Goal: Information Seeking & Learning: Learn about a topic

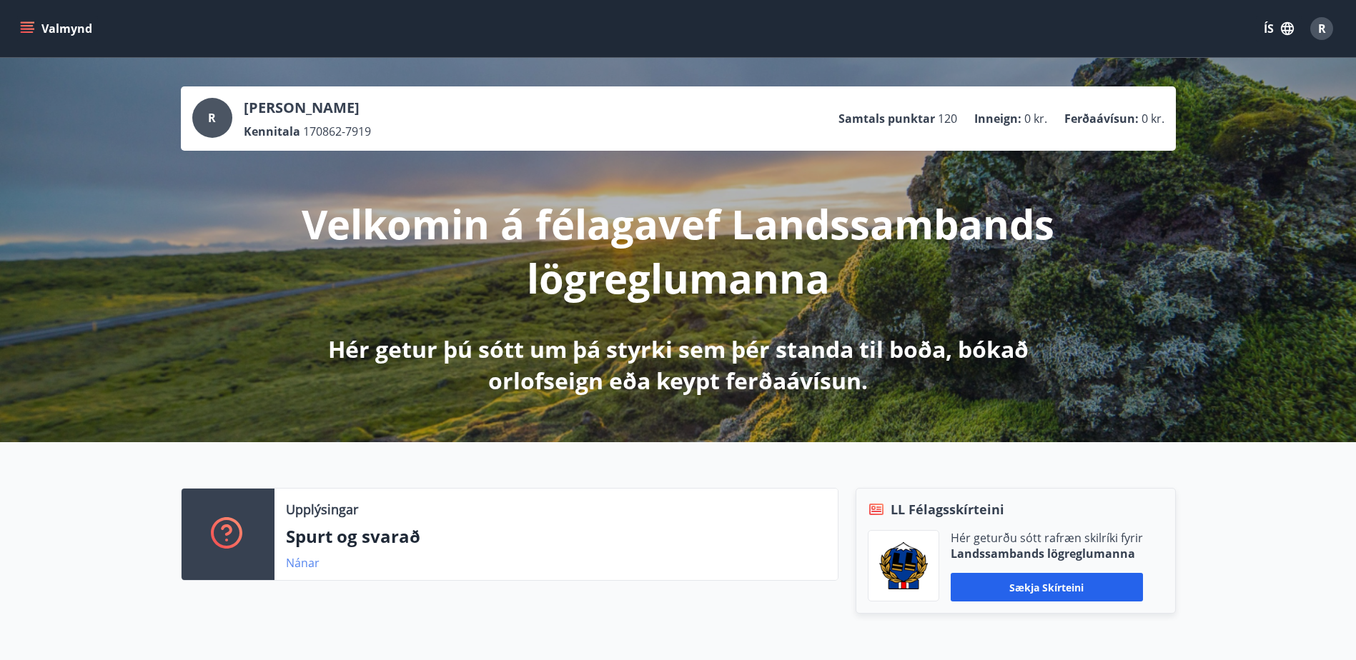
click at [310, 560] on link "Nánar" at bounding box center [303, 563] width 34 height 16
click at [300, 565] on link "Nánar" at bounding box center [303, 563] width 34 height 16
click at [32, 24] on icon "menu" at bounding box center [27, 28] width 14 height 14
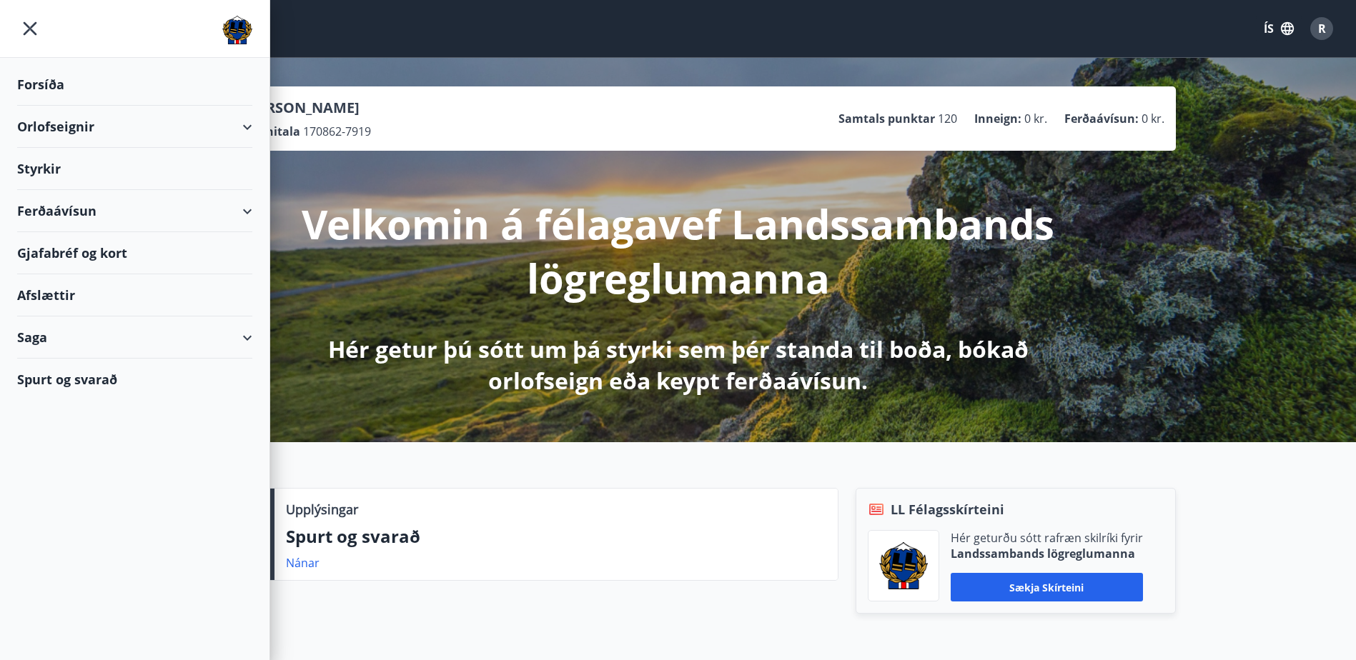
click at [41, 106] on div "Styrkir" at bounding box center [134, 85] width 235 height 42
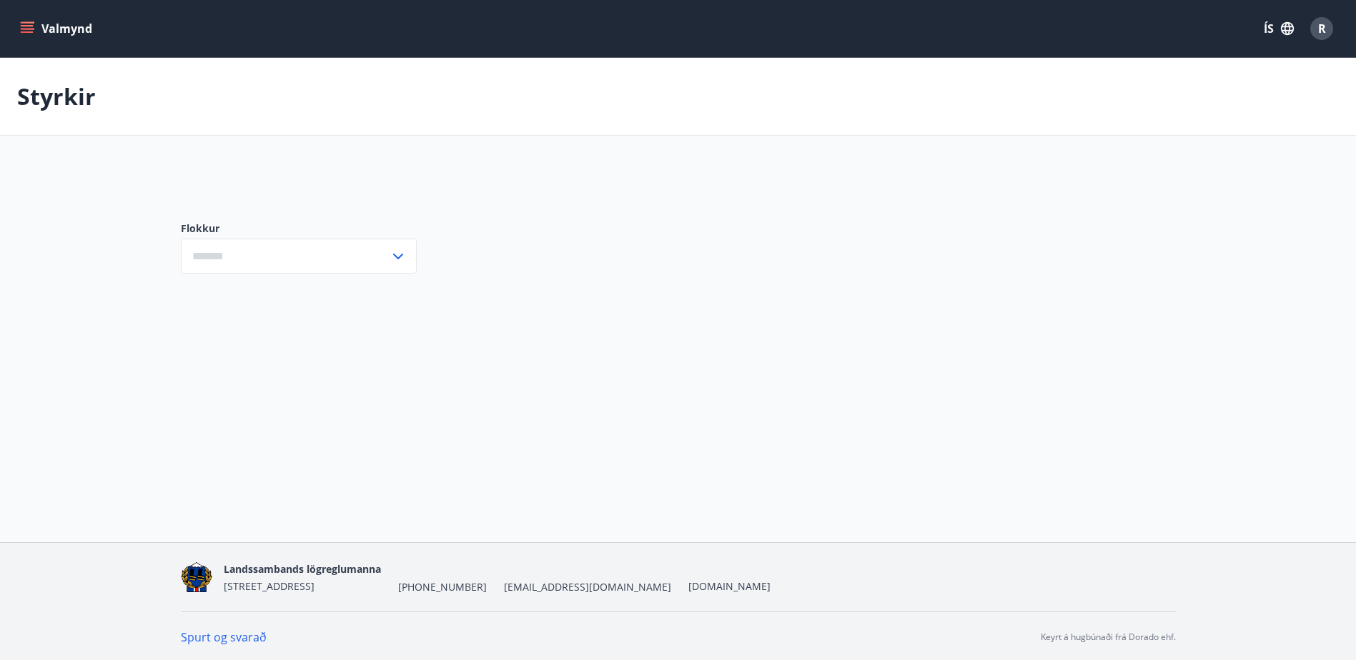
type input "***"
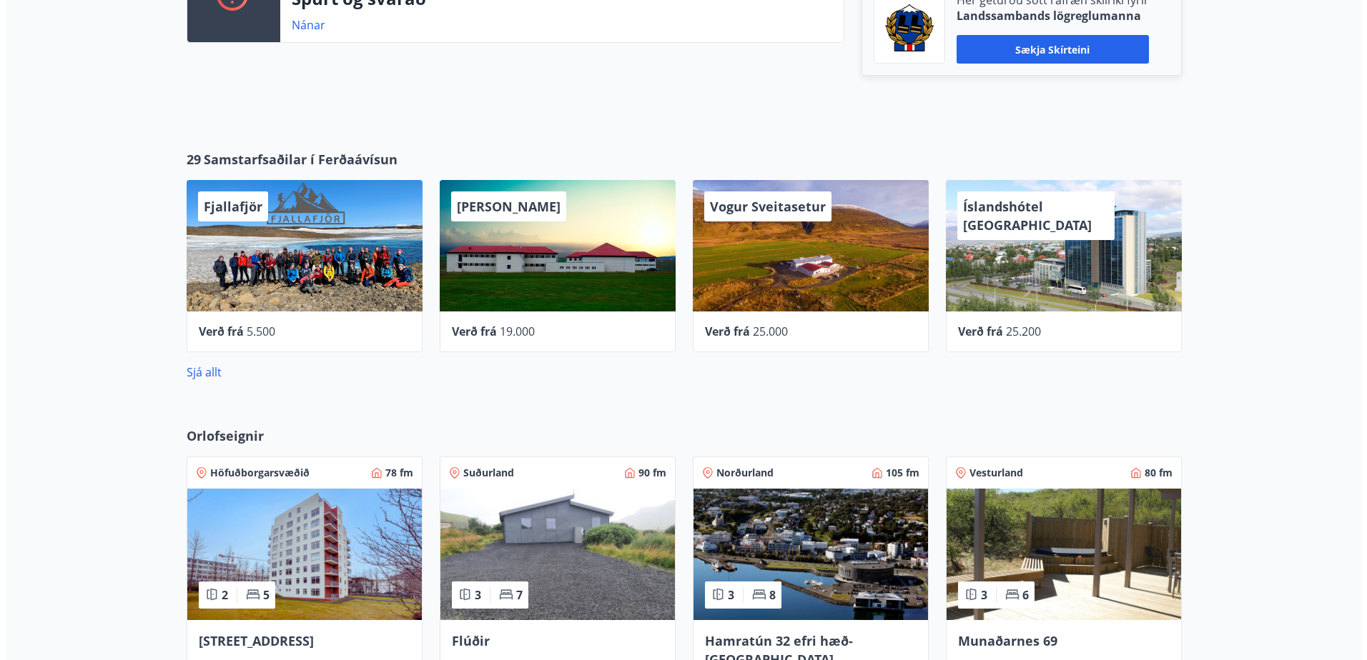
scroll to position [500, 0]
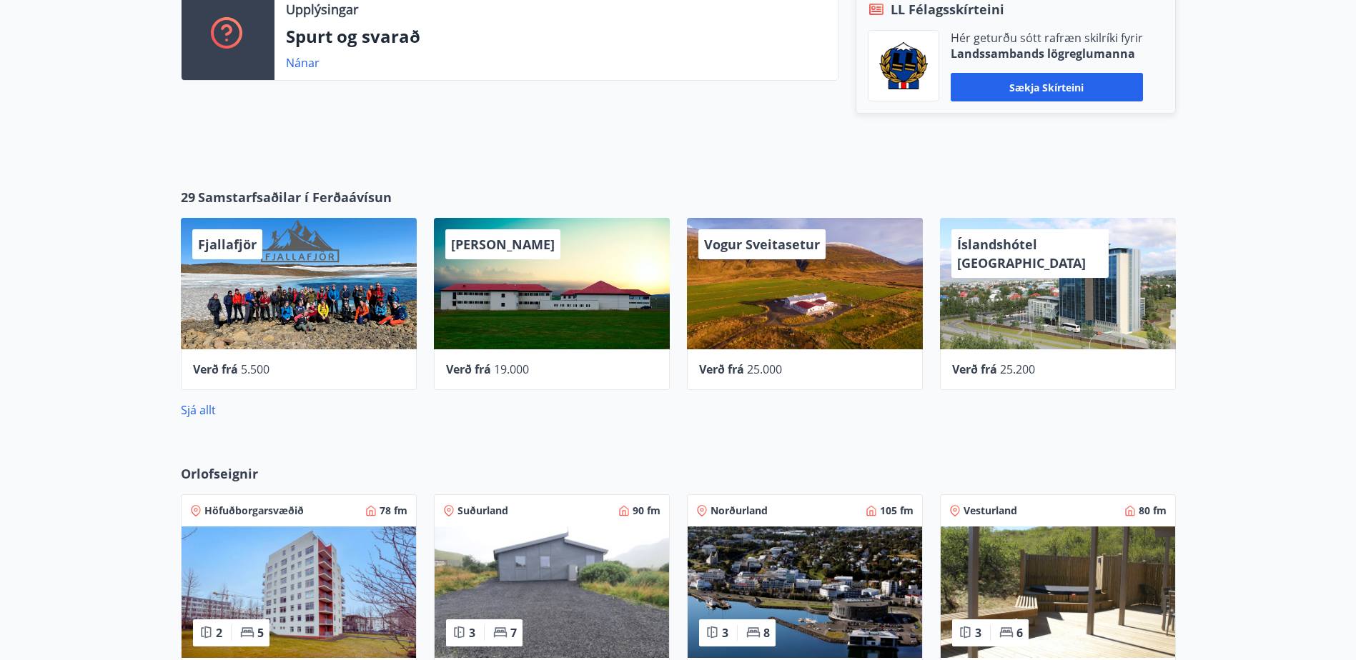
click at [1021, 243] on span "Íslandshótel [GEOGRAPHIC_DATA]" at bounding box center [1021, 254] width 129 height 36
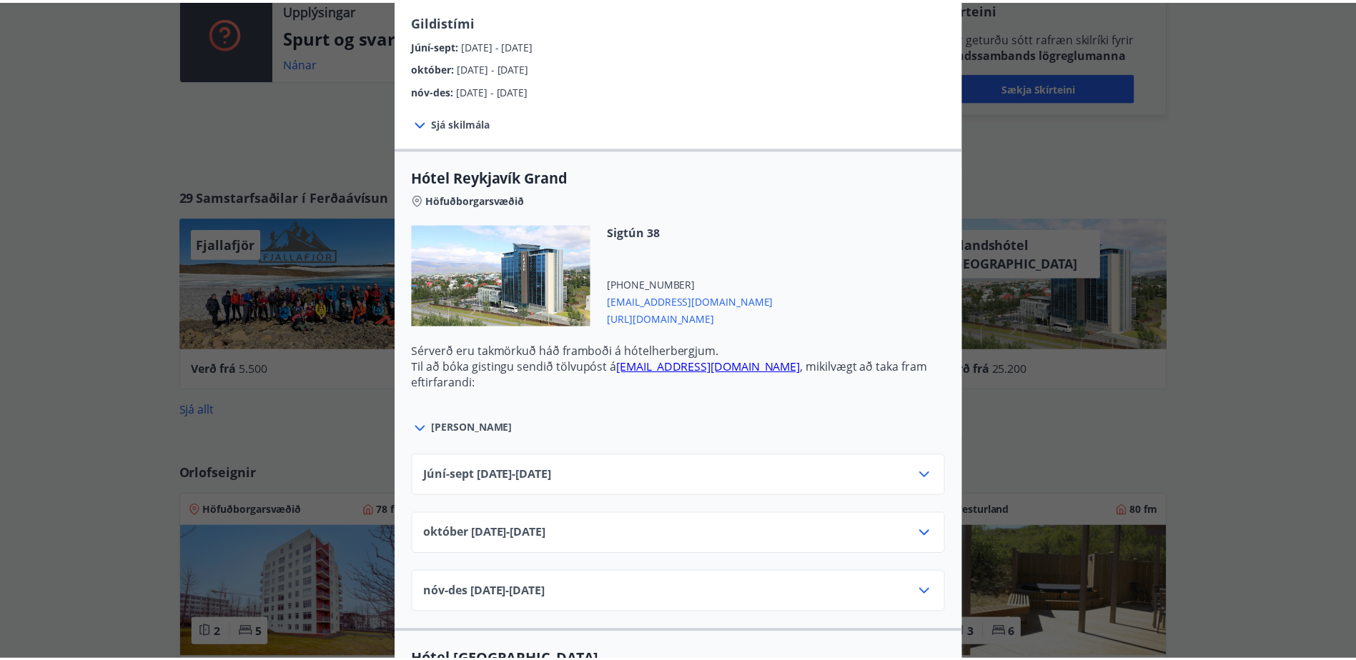
scroll to position [0, 0]
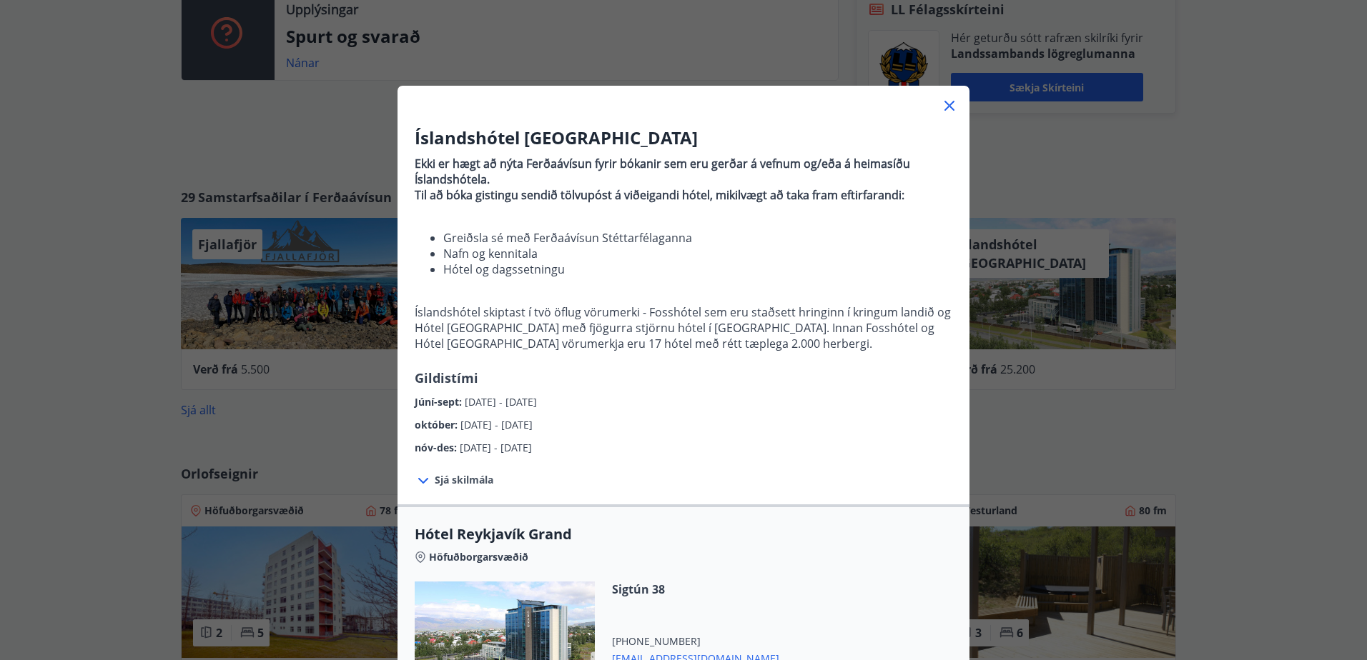
click at [944, 104] on icon at bounding box center [949, 105] width 17 height 17
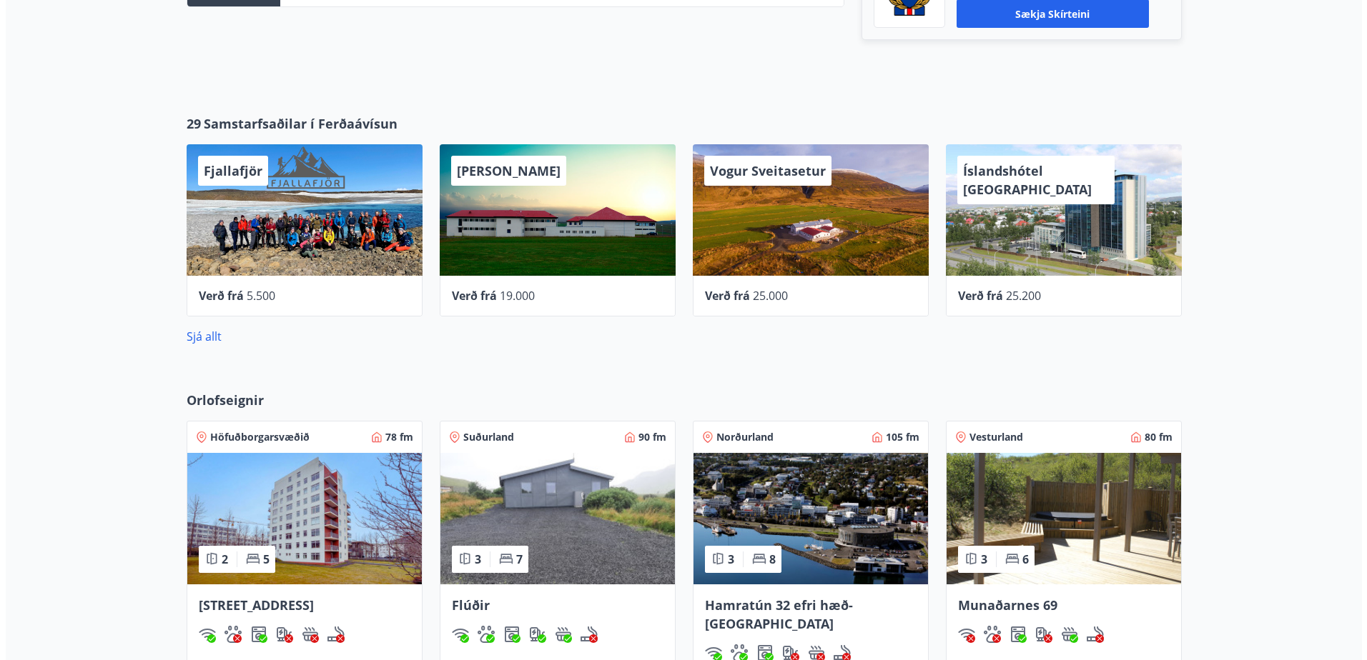
scroll to position [572, 0]
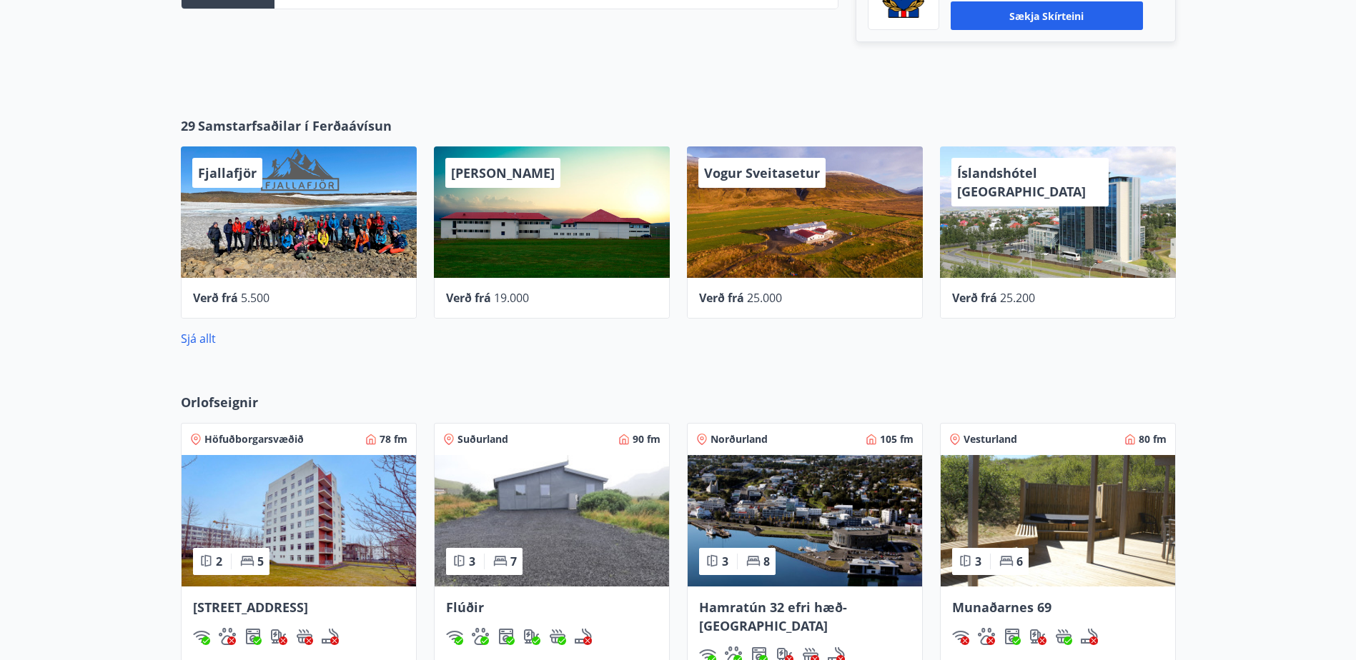
click at [217, 297] on span "Verð frá" at bounding box center [215, 298] width 45 height 16
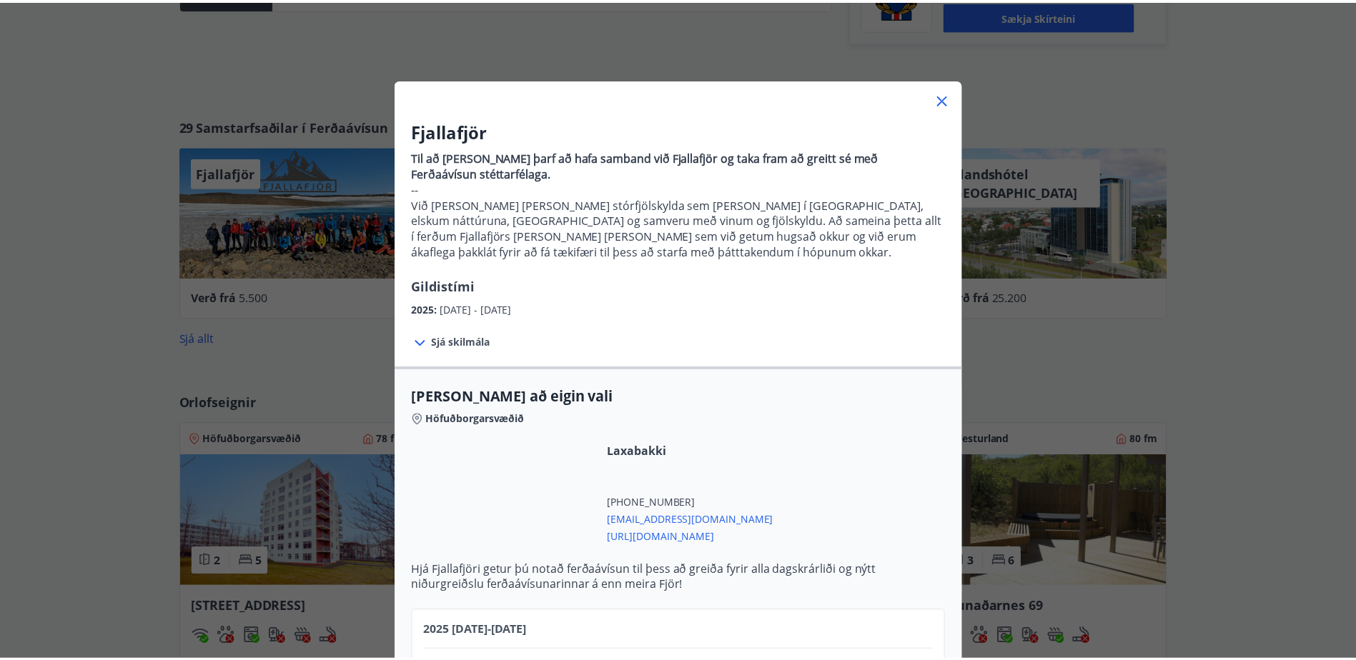
scroll to position [0, 0]
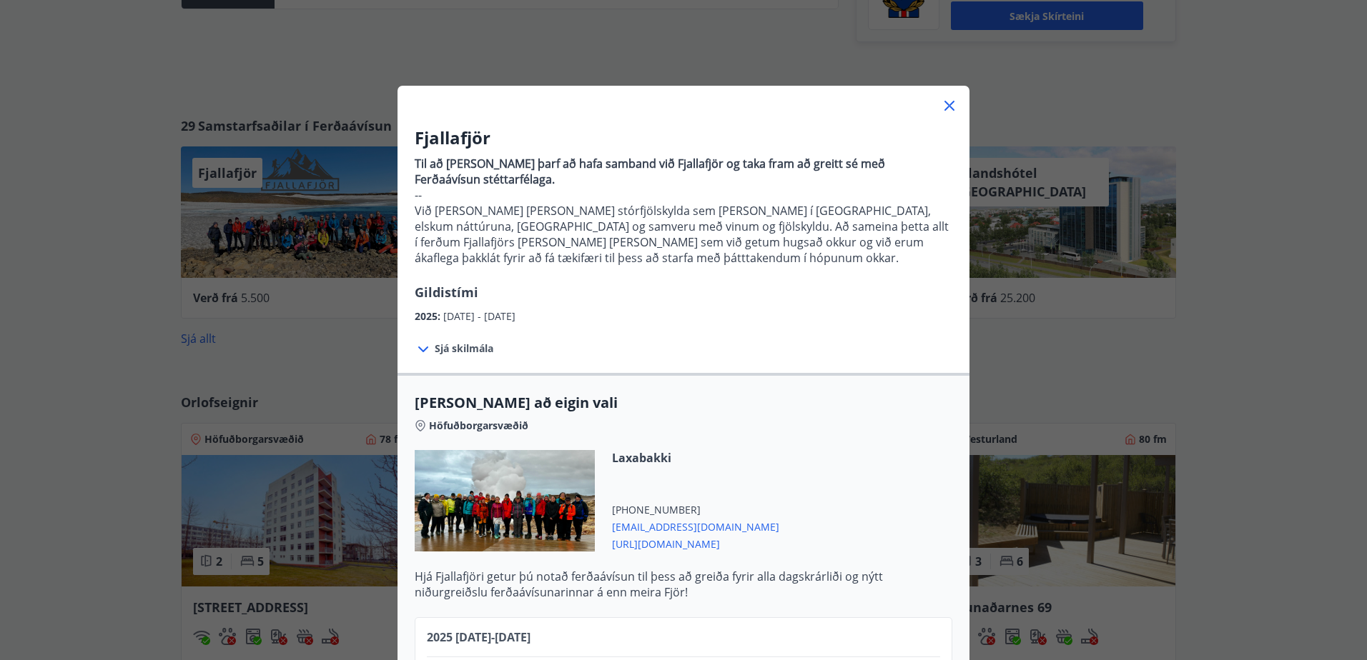
click at [944, 104] on icon at bounding box center [949, 106] width 10 height 10
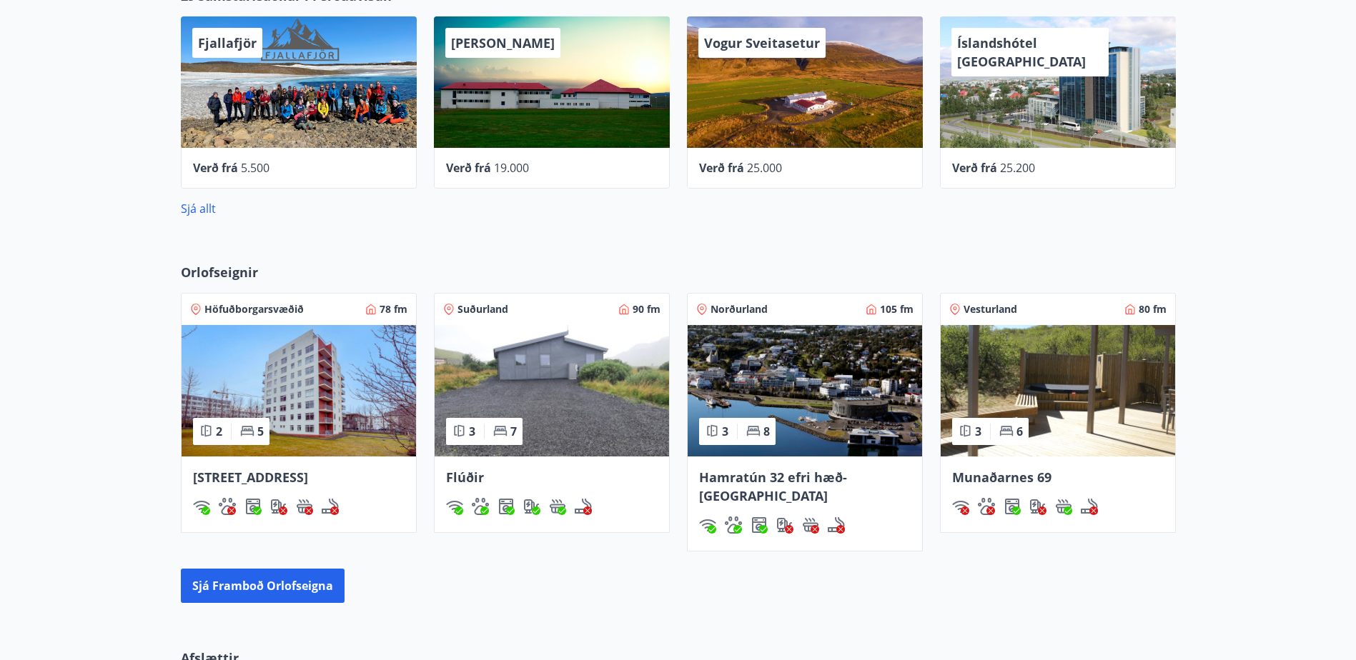
scroll to position [718, 0]
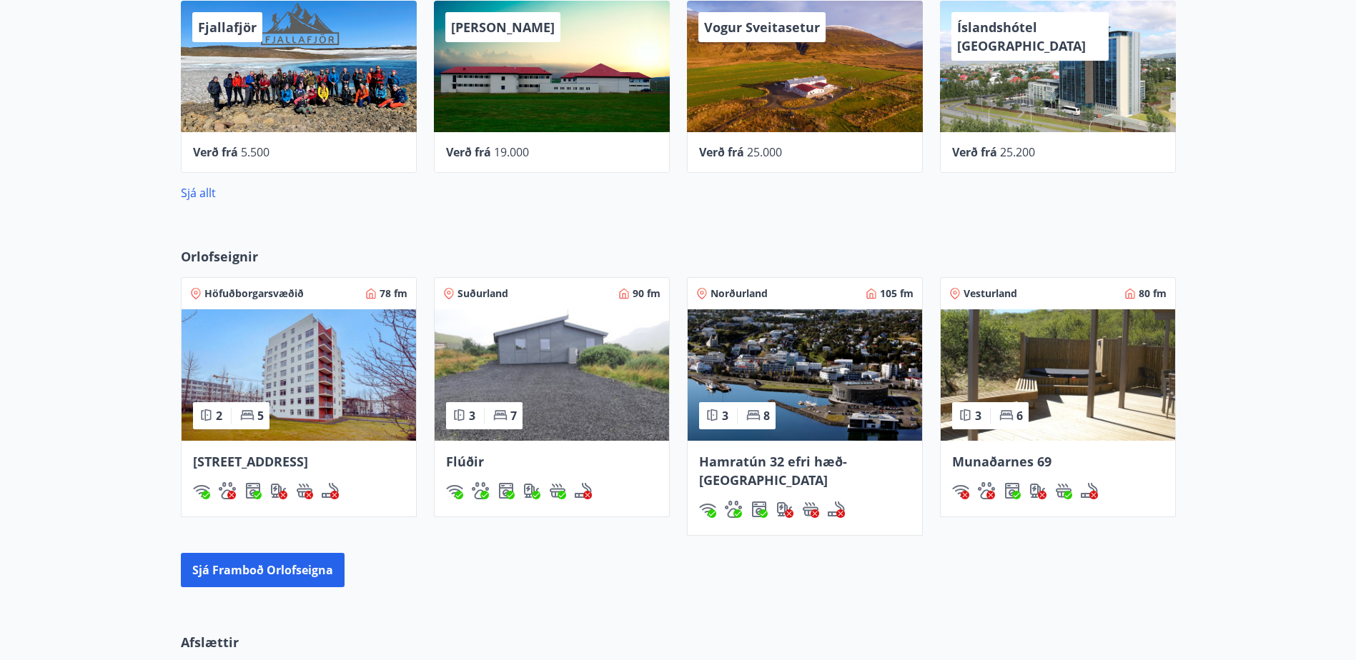
click at [809, 464] on span "Hamratún 32 efri hæð- [GEOGRAPHIC_DATA]" at bounding box center [773, 471] width 148 height 36
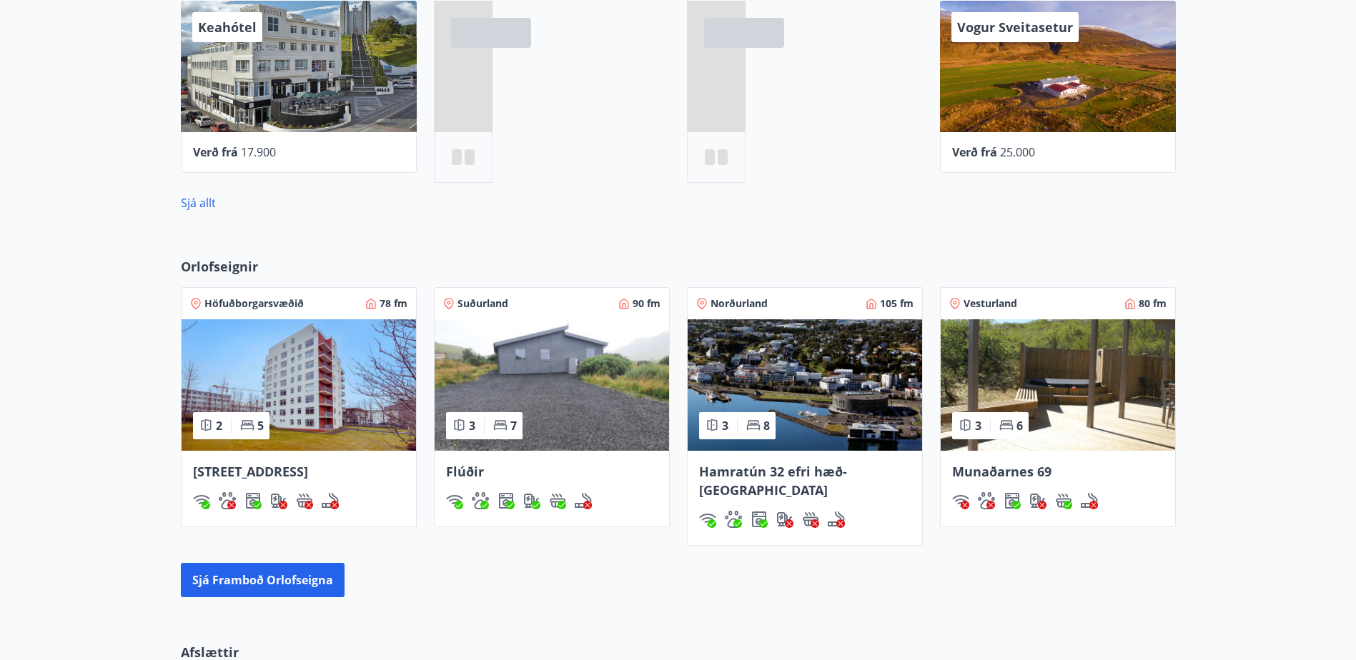
scroll to position [815, 0]
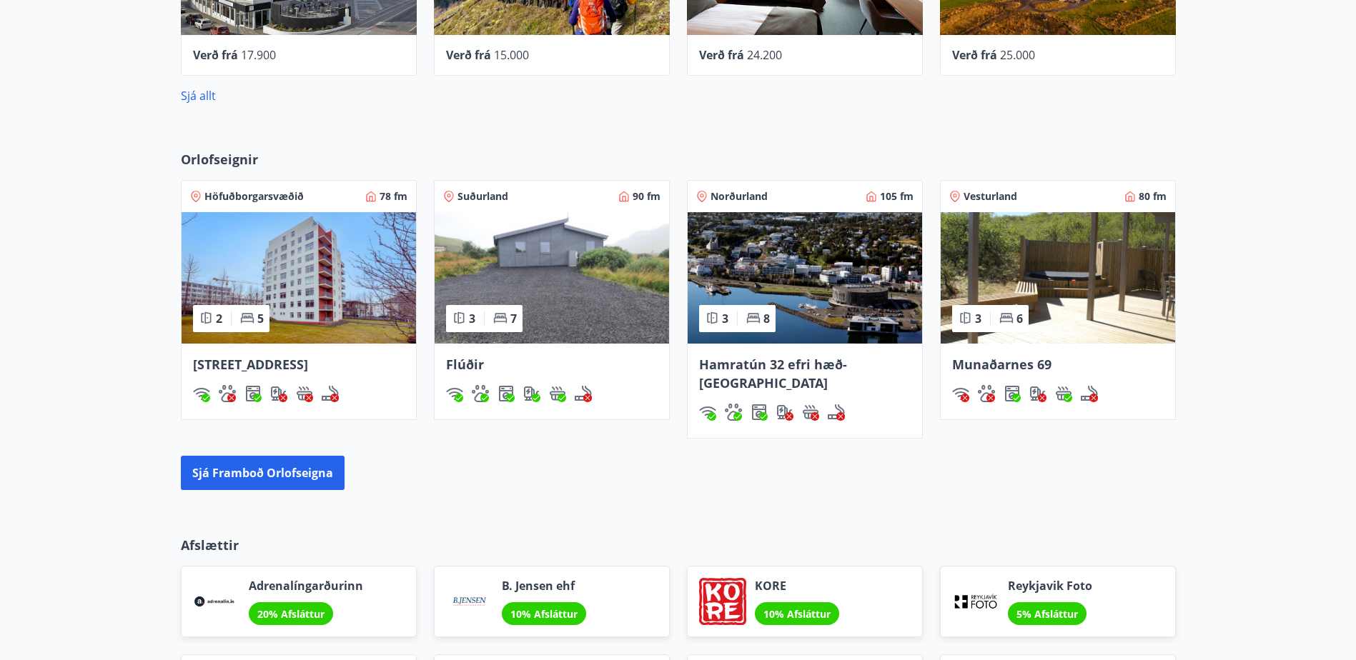
click at [432, 493] on div "Orlofseignir Höfuðborgarsvæðið 78 fm 2 5 Hátún 4, [GEOGRAPHIC_DATA] Suðurland 9…" at bounding box center [678, 320] width 1356 height 386
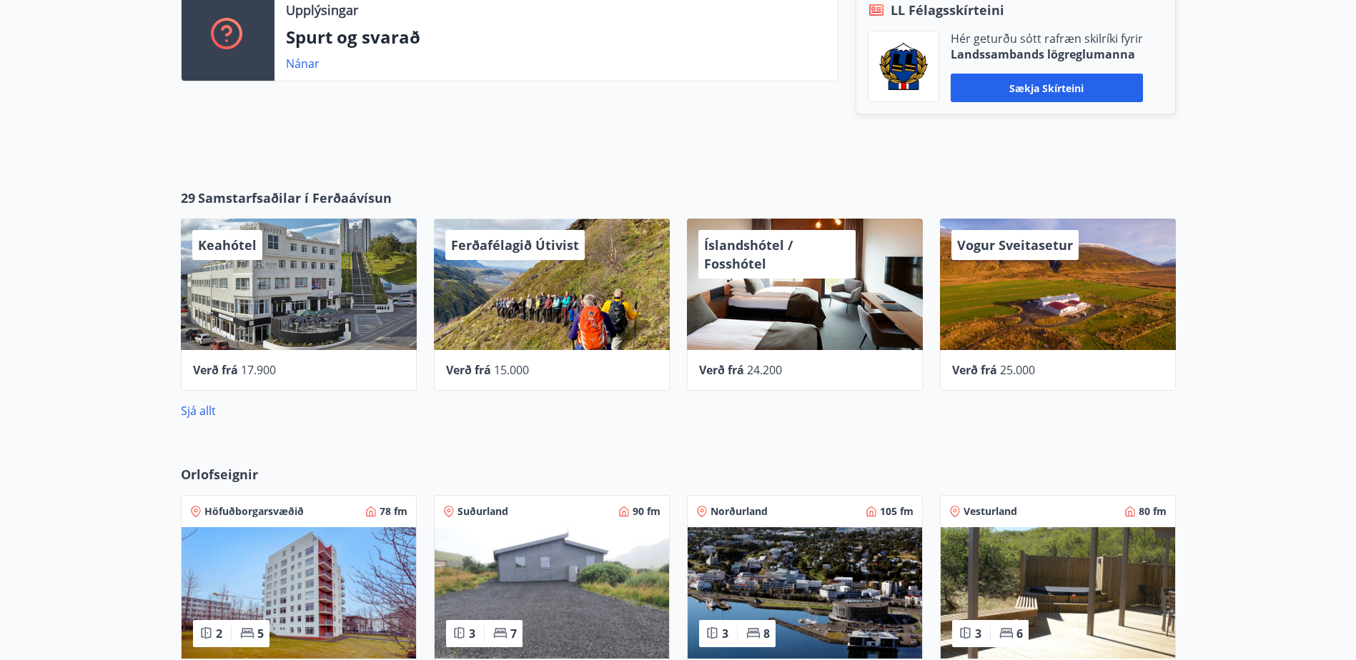
scroll to position [457, 0]
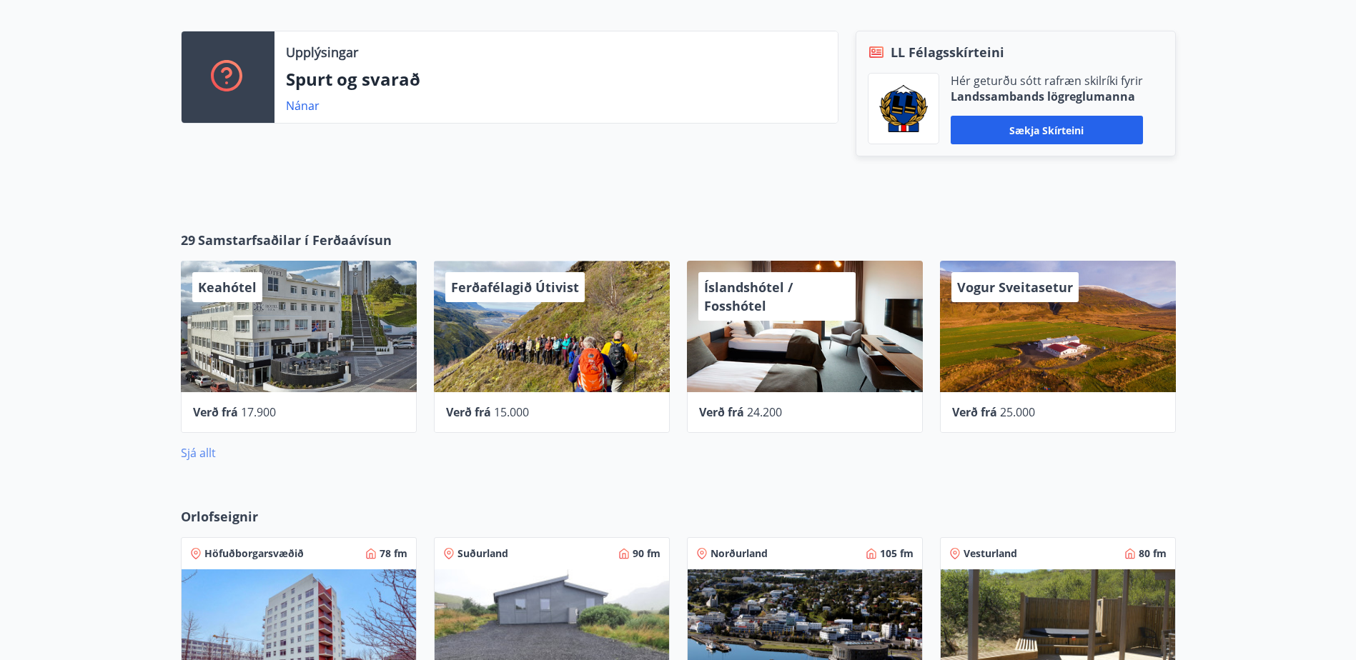
click at [207, 451] on link "Sjá allt" at bounding box center [198, 453] width 35 height 16
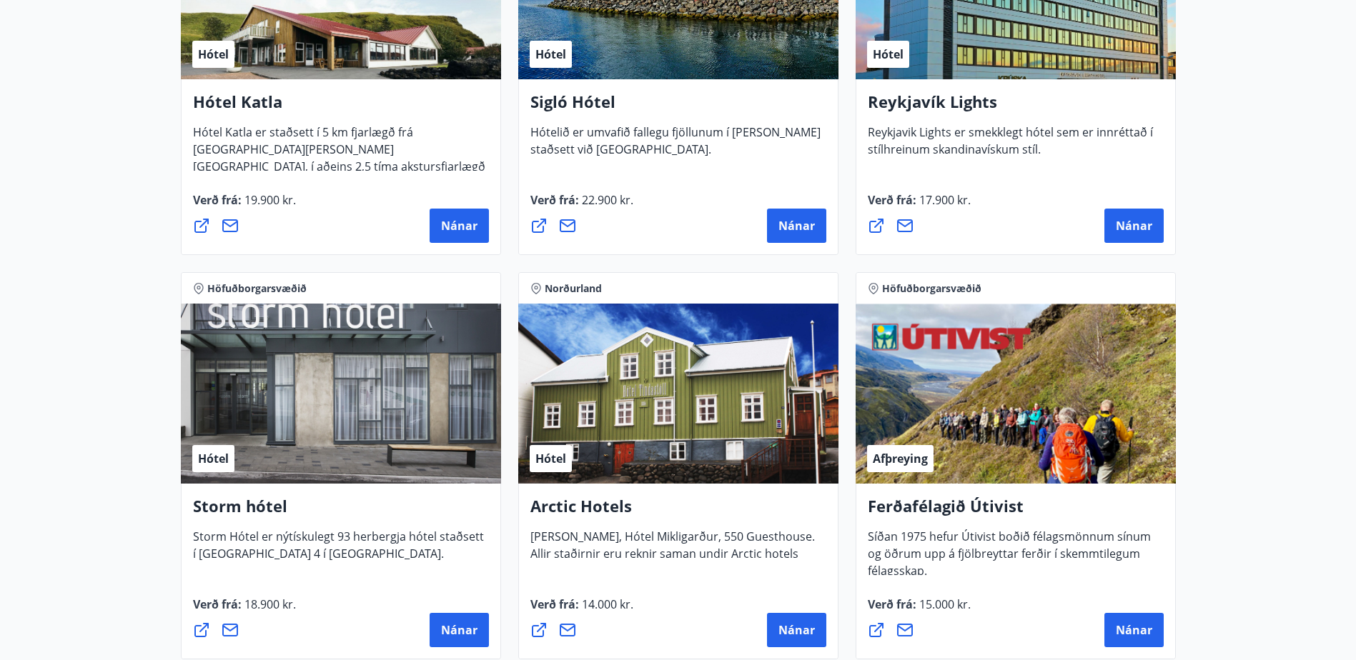
scroll to position [1358, 0]
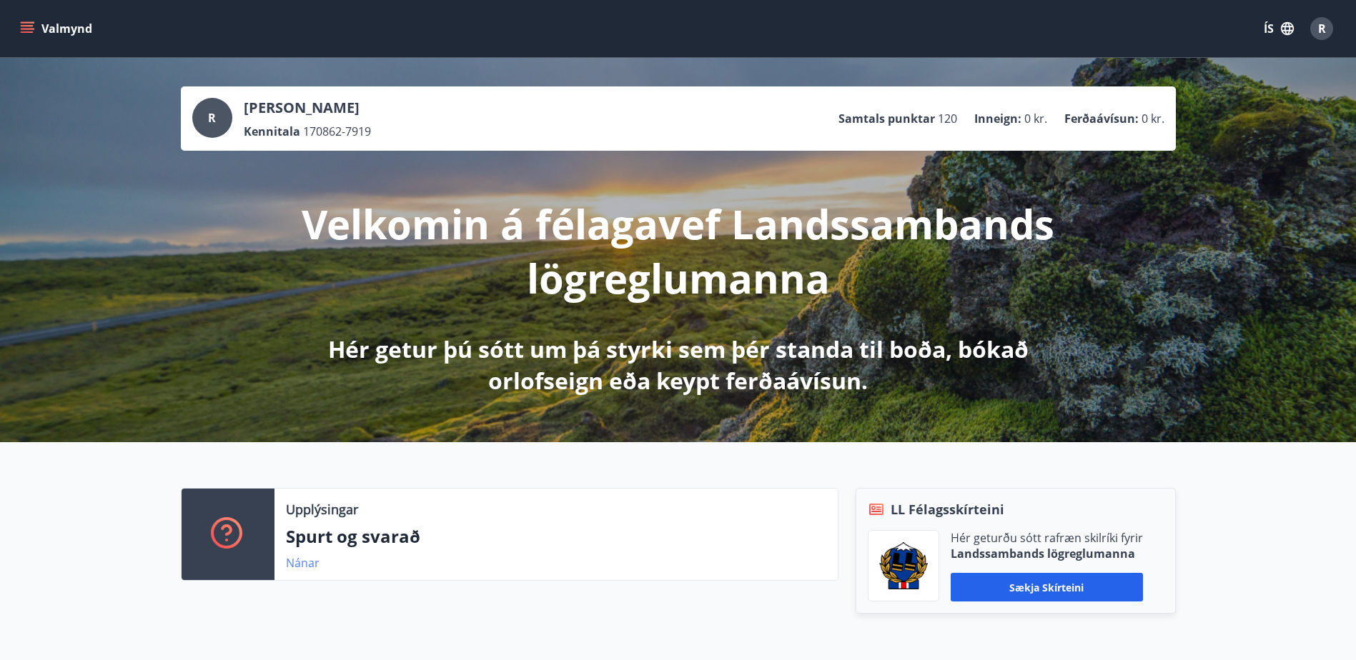
click at [300, 565] on link "Nánar" at bounding box center [303, 563] width 34 height 16
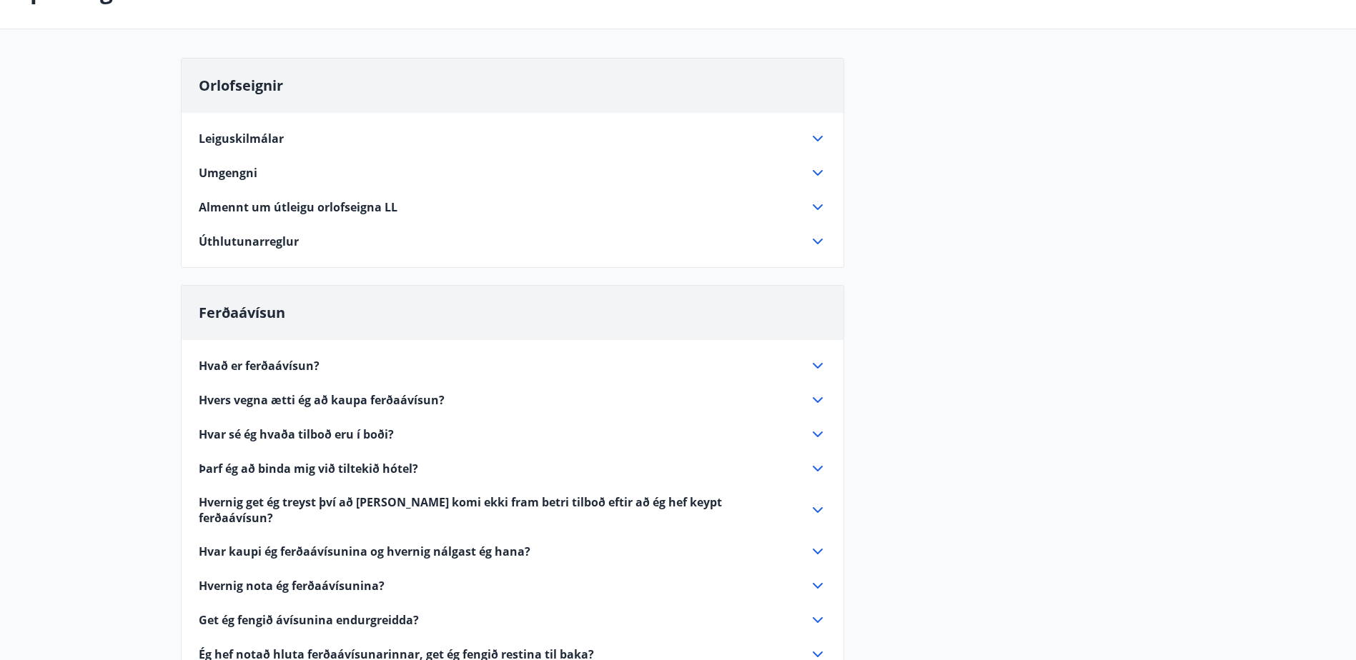
scroll to position [104, 0]
click at [816, 366] on icon at bounding box center [817, 368] width 17 height 17
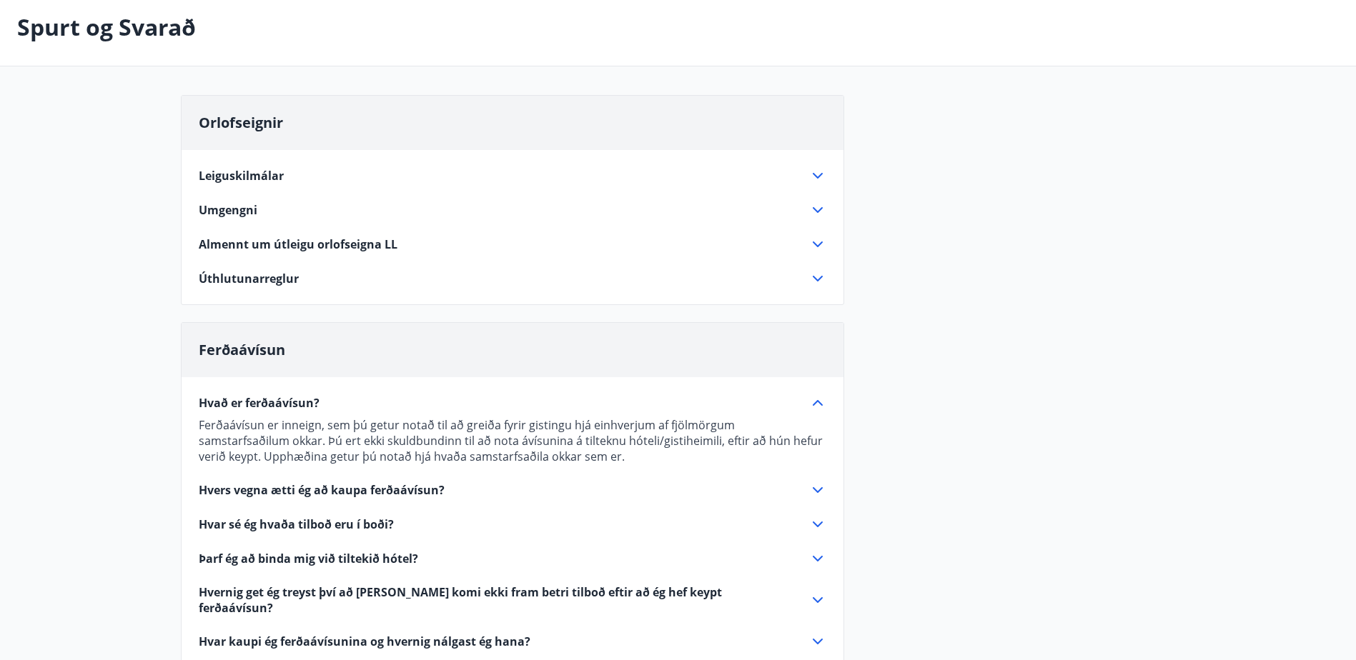
scroll to position [71, 0]
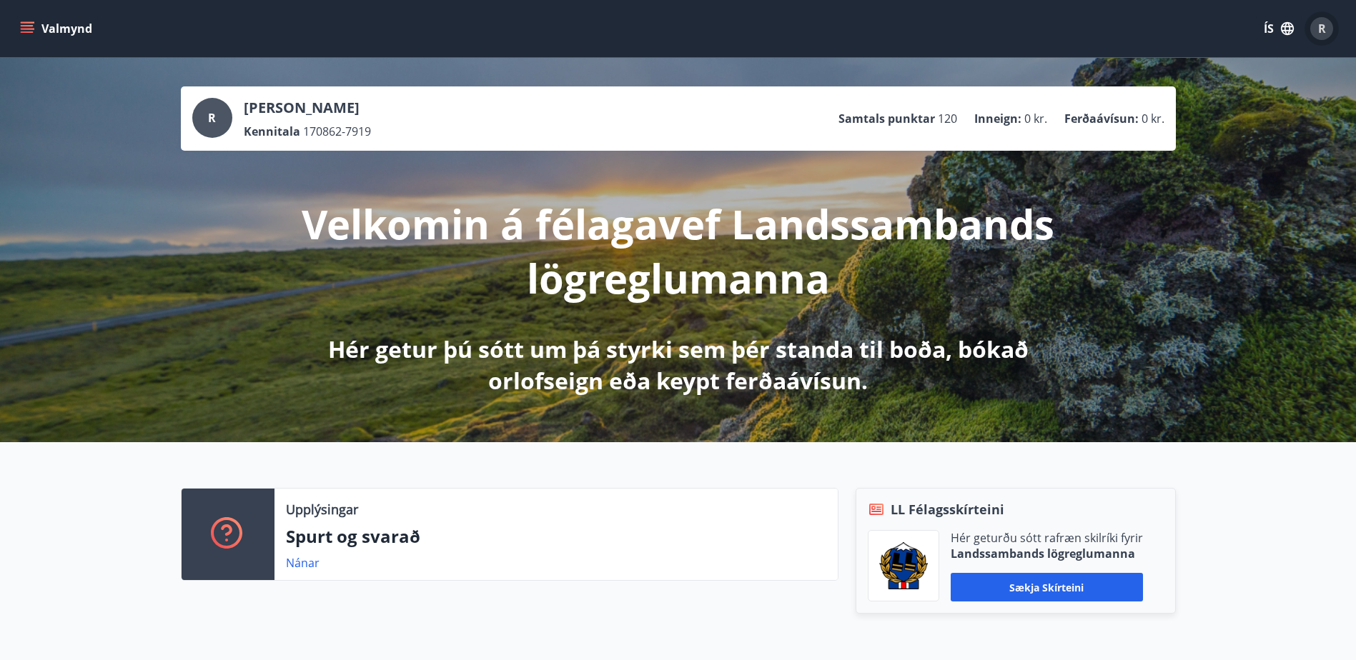
click at [1324, 29] on span "R" at bounding box center [1322, 29] width 8 height 16
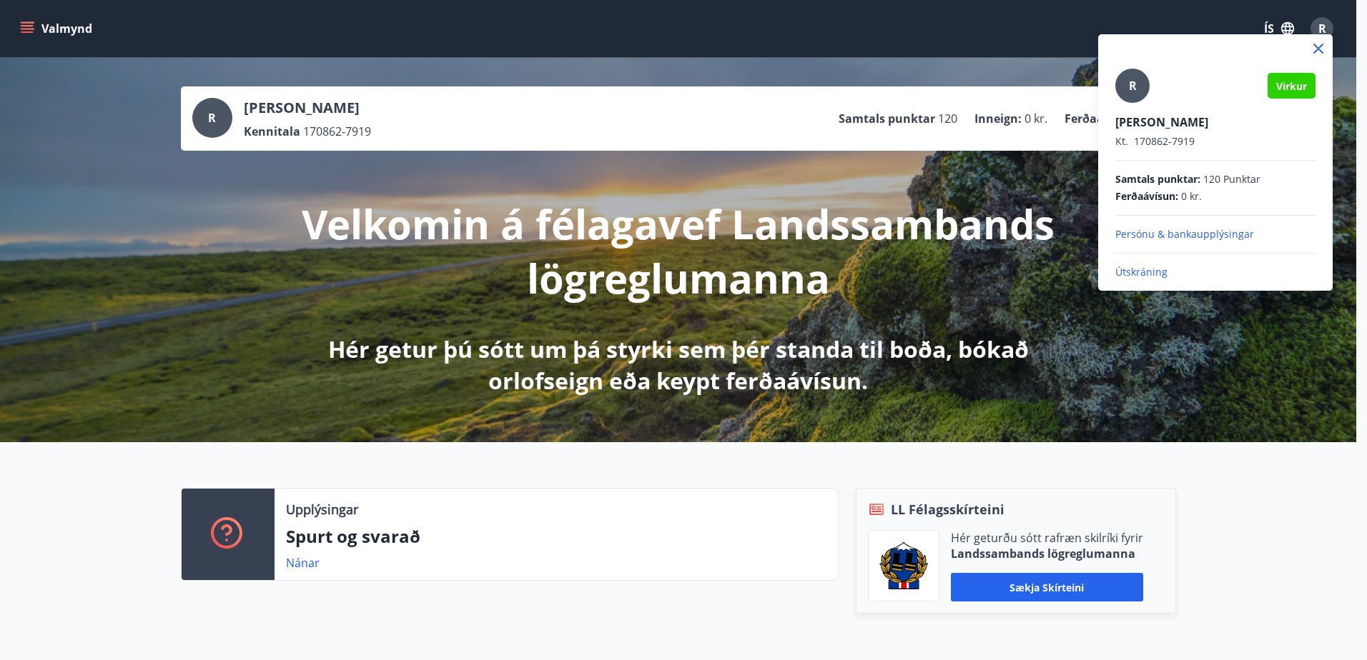
click at [1324, 29] on div at bounding box center [683, 330] width 1367 height 660
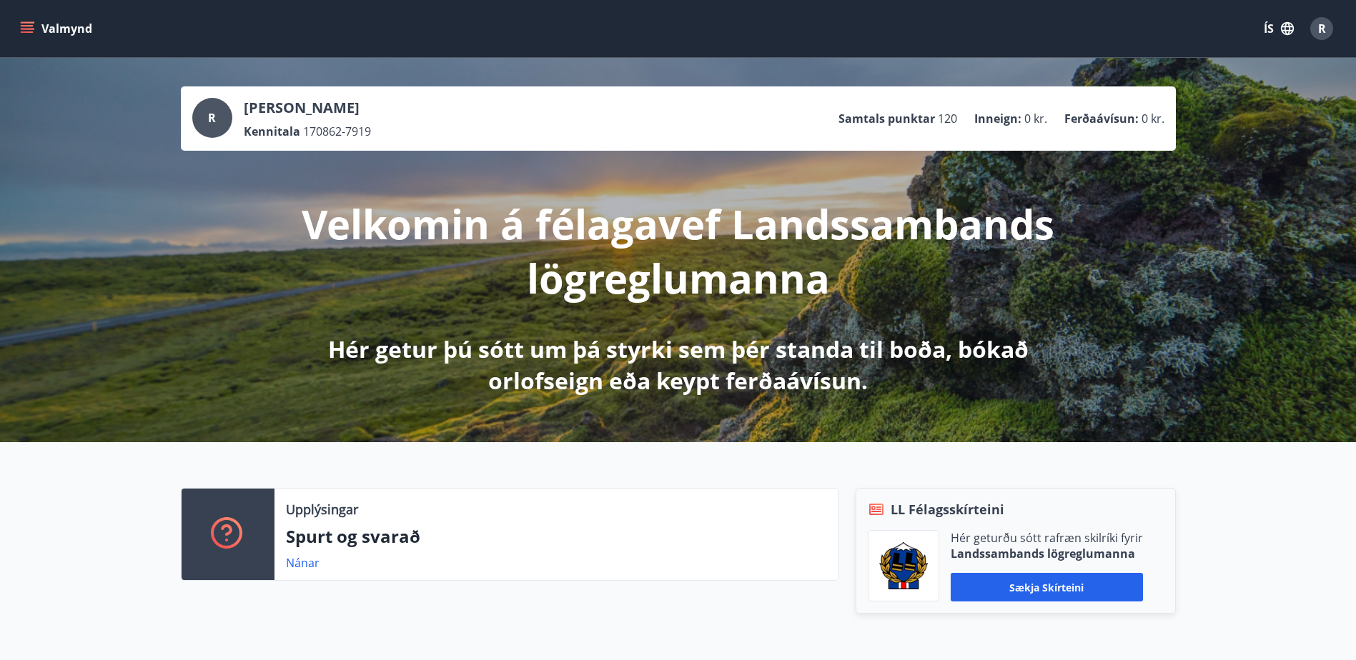
click at [1289, 29] on icon "button" at bounding box center [1288, 29] width 16 height 16
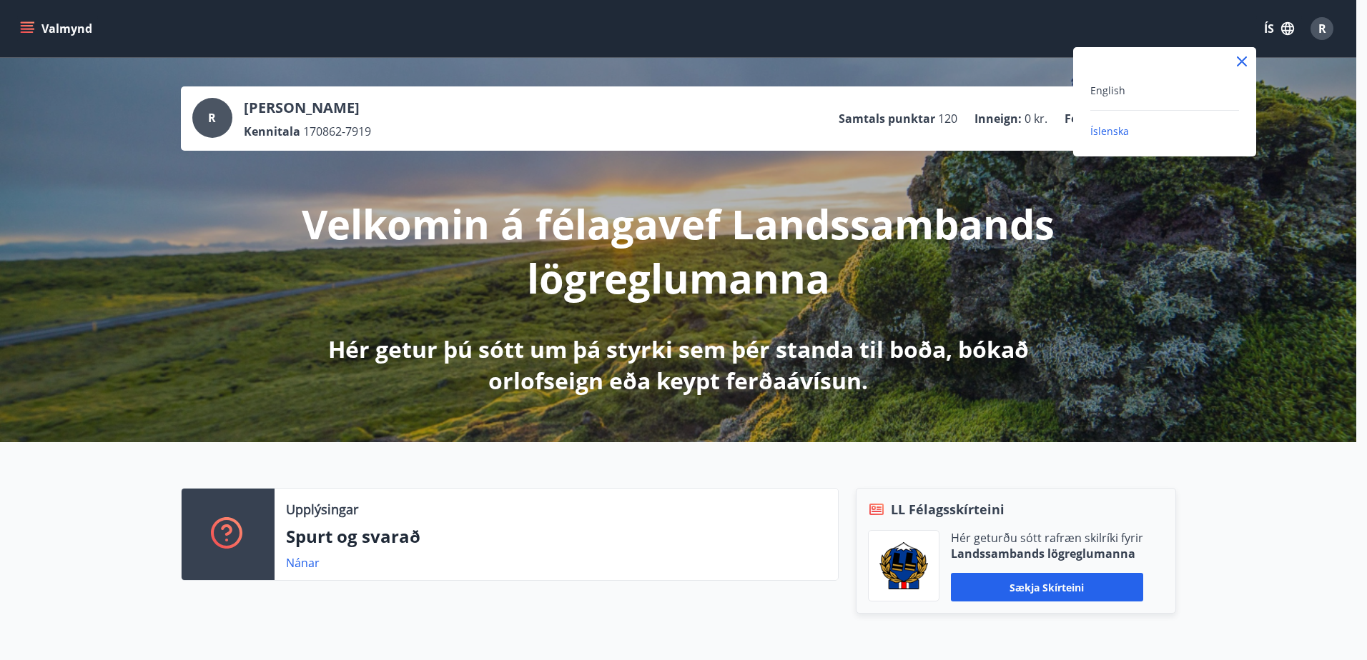
click at [1289, 29] on div at bounding box center [683, 330] width 1367 height 660
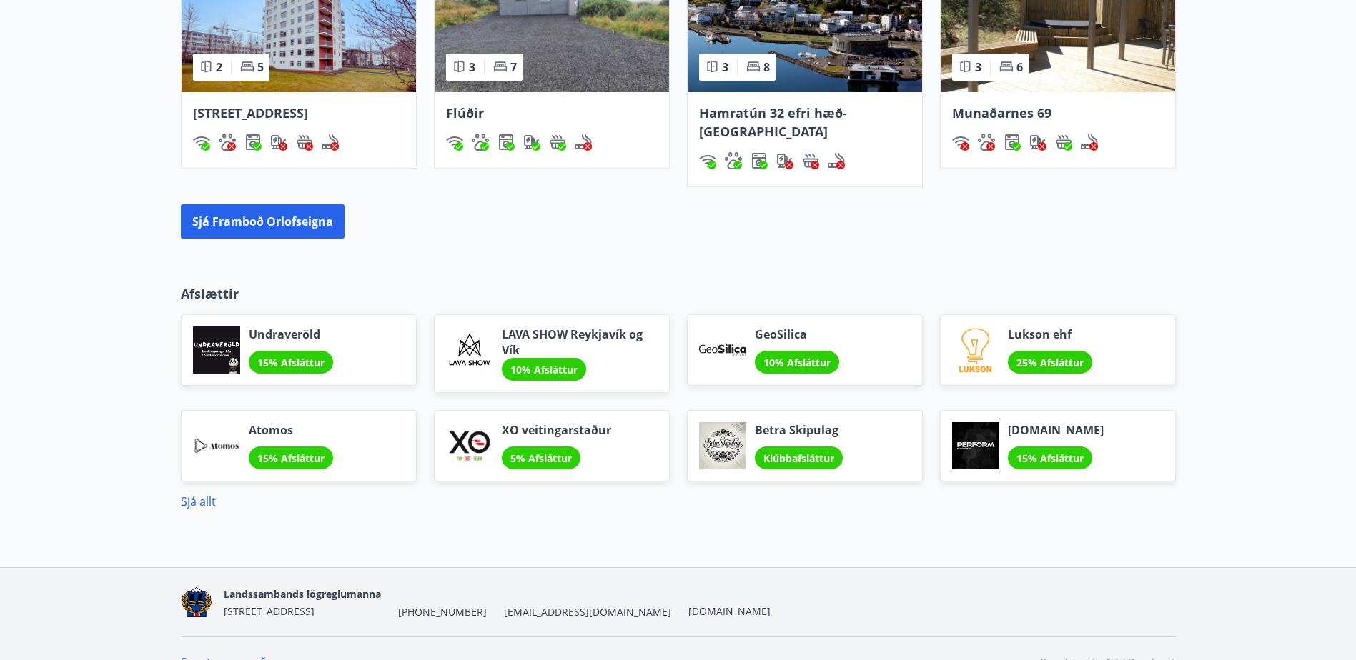
scroll to position [1075, 0]
